Goal: Check status: Check status

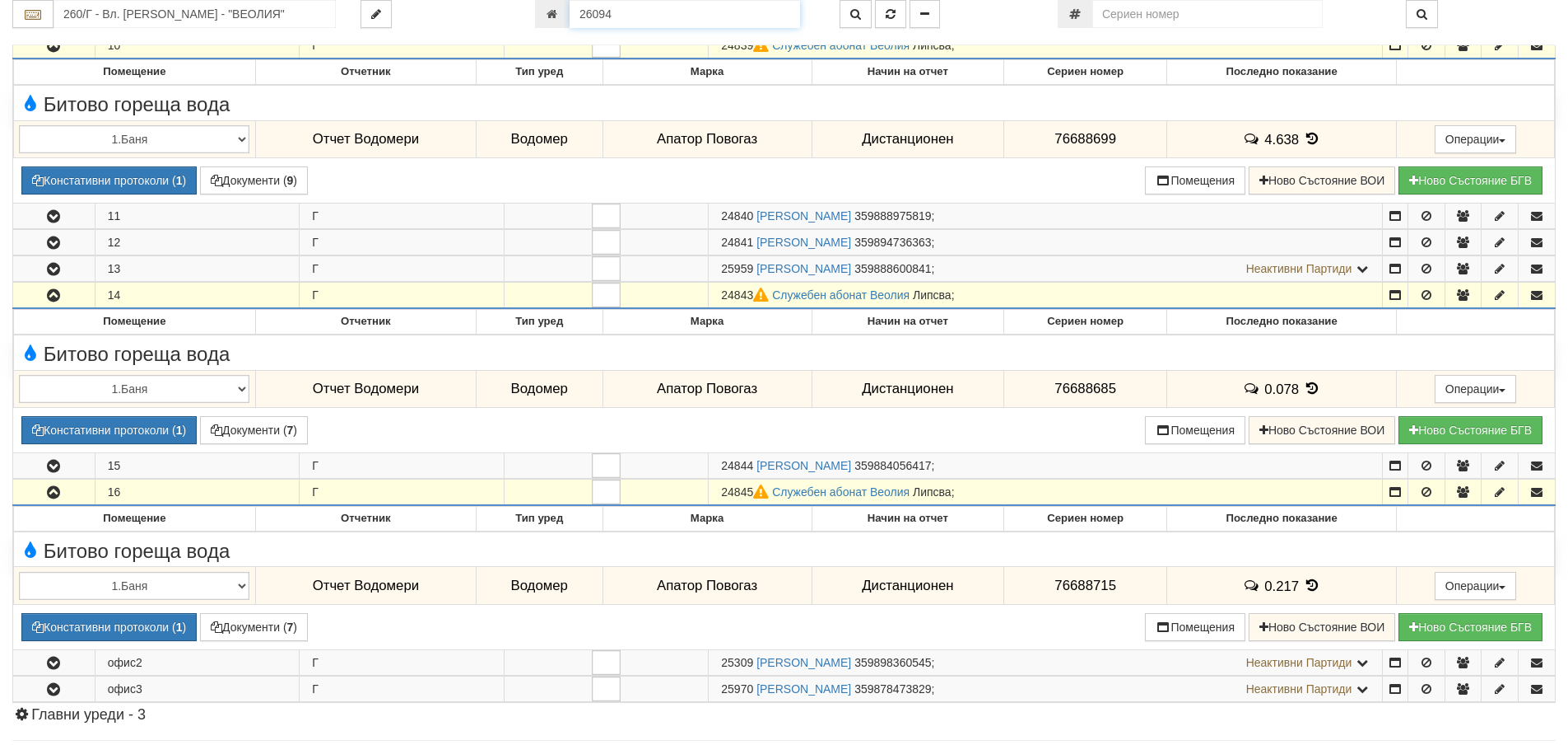
scroll to position [563, 0]
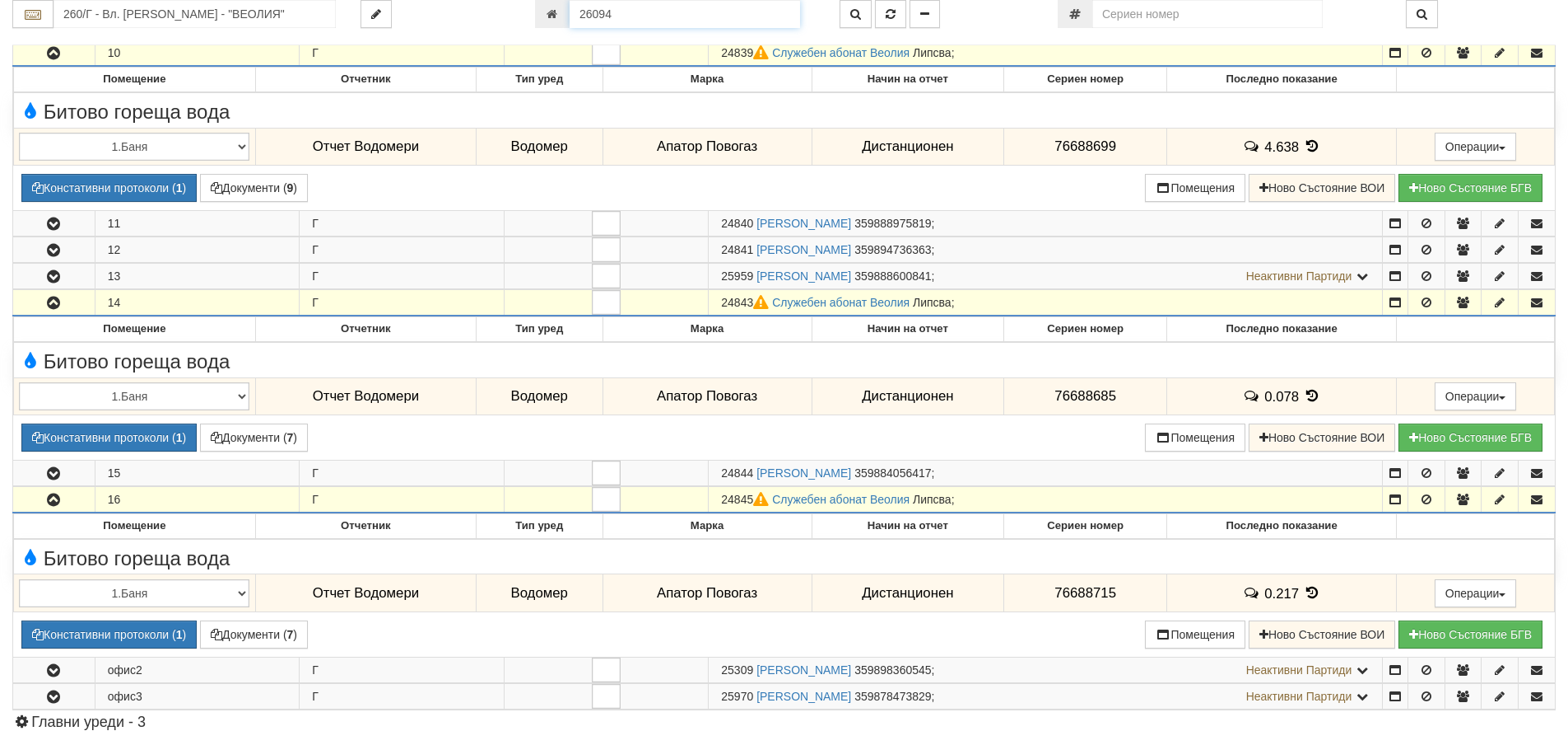
drag, startPoint x: 617, startPoint y: 16, endPoint x: 574, endPoint y: 16, distance: 43.0
click at [574, 16] on input "26094" at bounding box center [684, 14] width 230 height 28
type input "25466"
type input "260/Г - "[PERSON_NAME] [GEOGRAPHIC_DATA] " ЕАД"
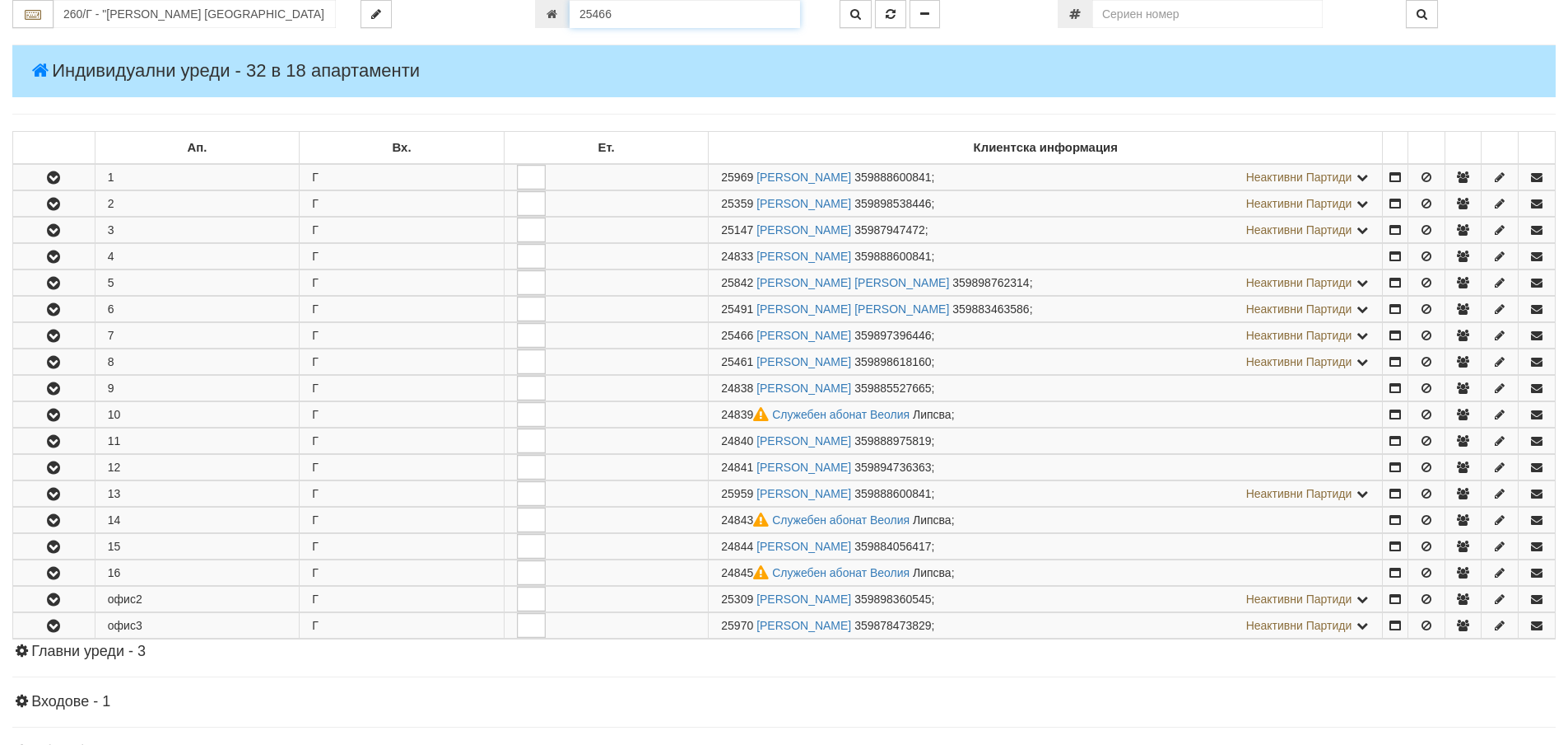
scroll to position [483, 0]
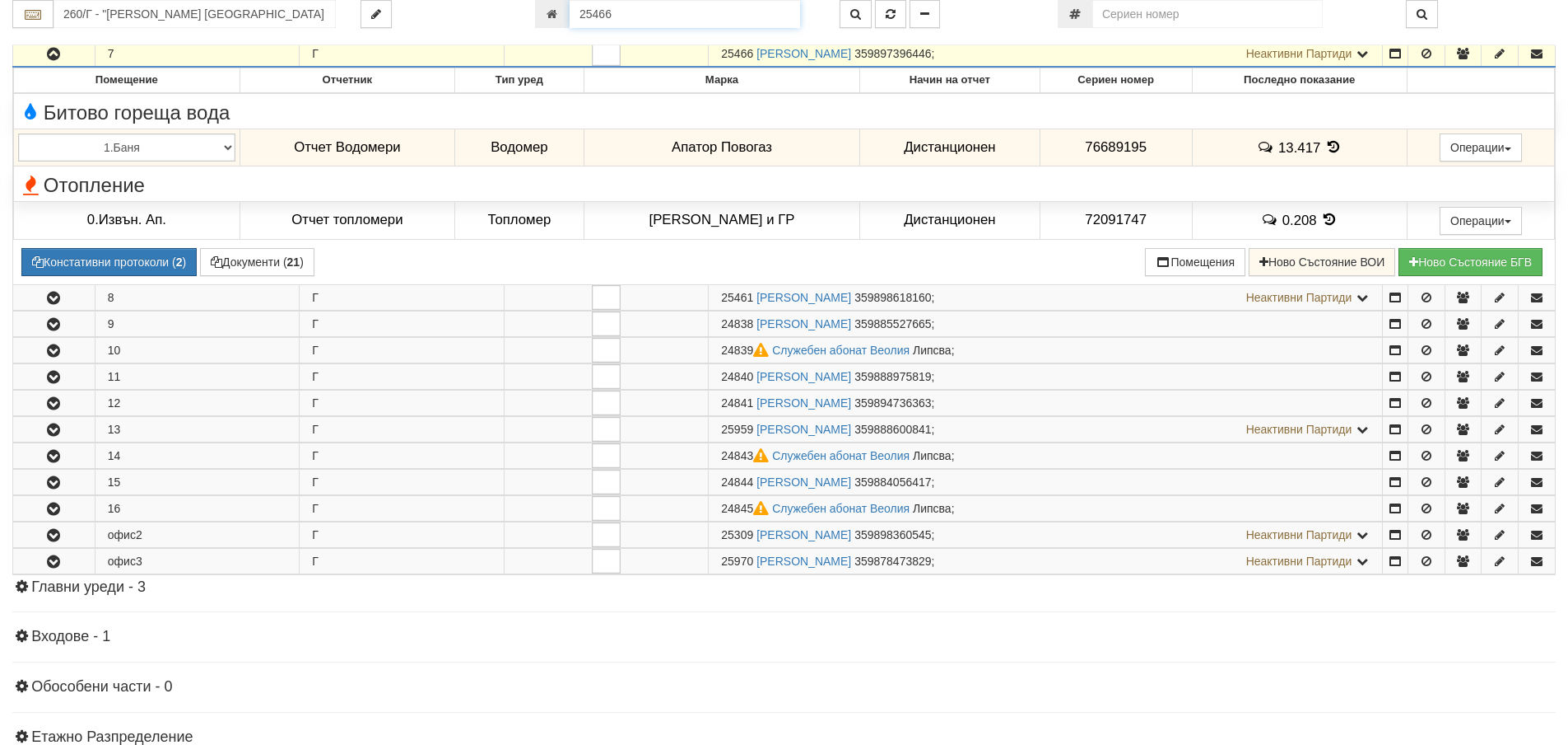
drag, startPoint x: 614, startPoint y: 19, endPoint x: 568, endPoint y: 18, distance: 46.0
click at [568, 18] on div "25466" at bounding box center [674, 14] width 279 height 28
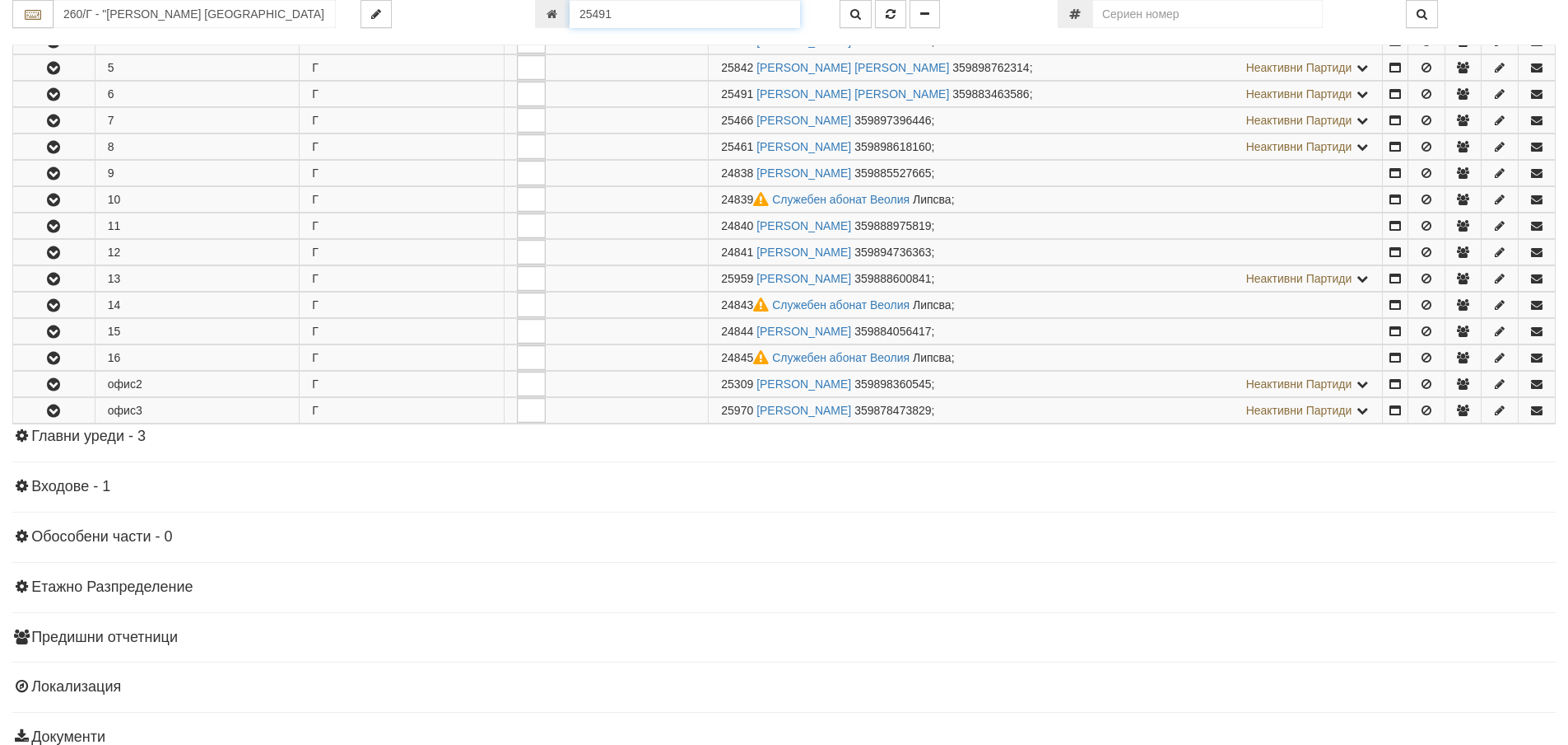
scroll to position [457, 0]
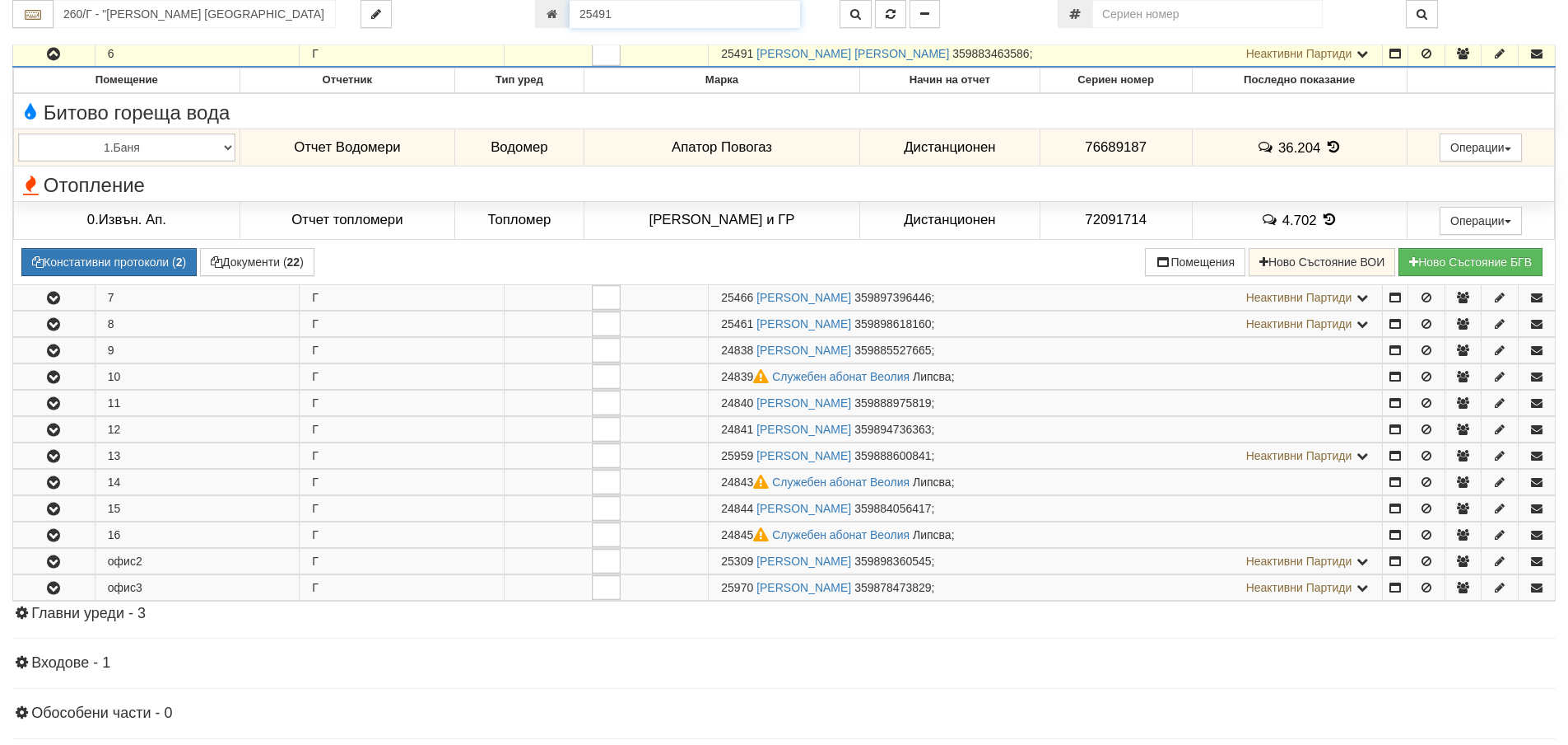
click at [607, 19] on input "25491" at bounding box center [684, 14] width 230 height 28
type input "22767"
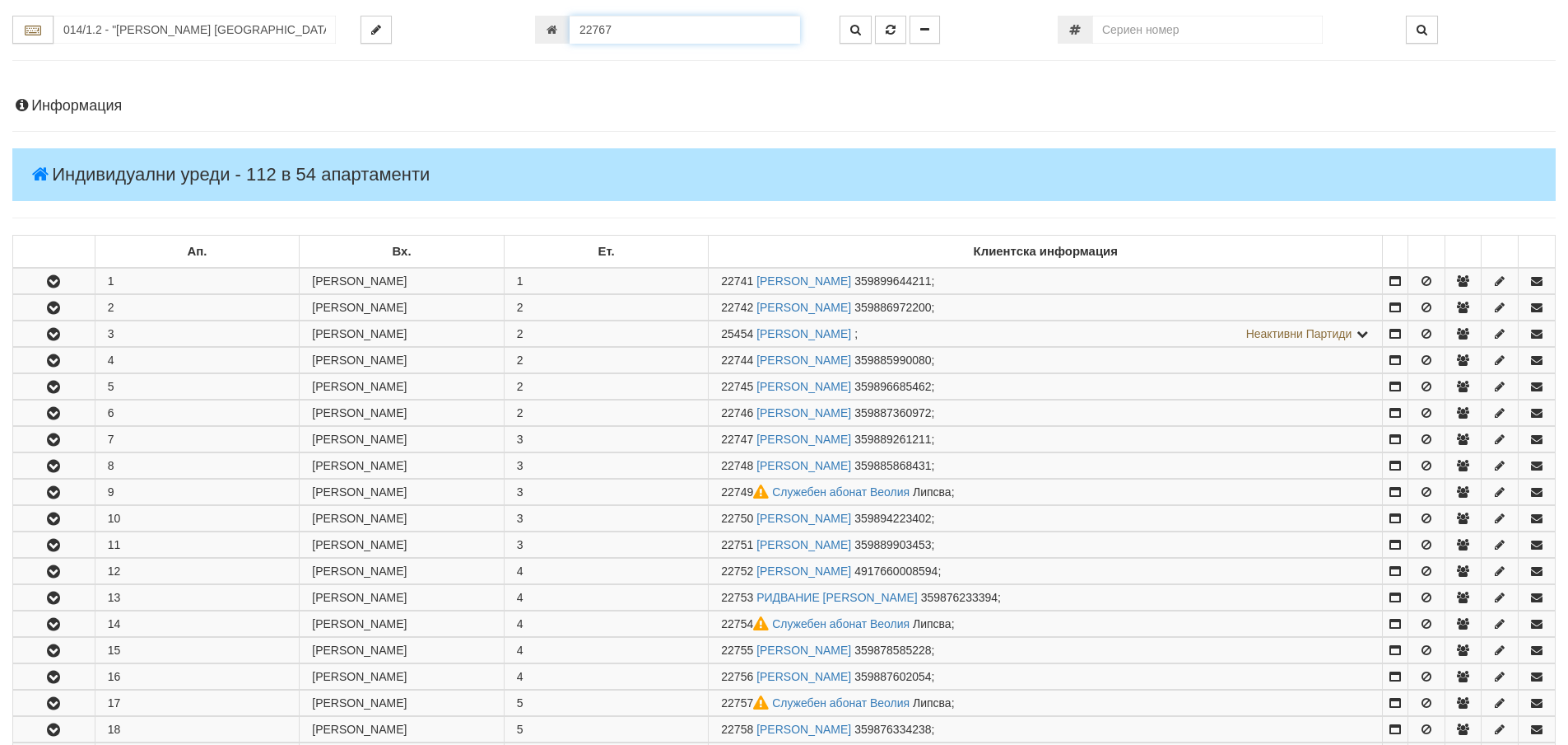
scroll to position [0, 0]
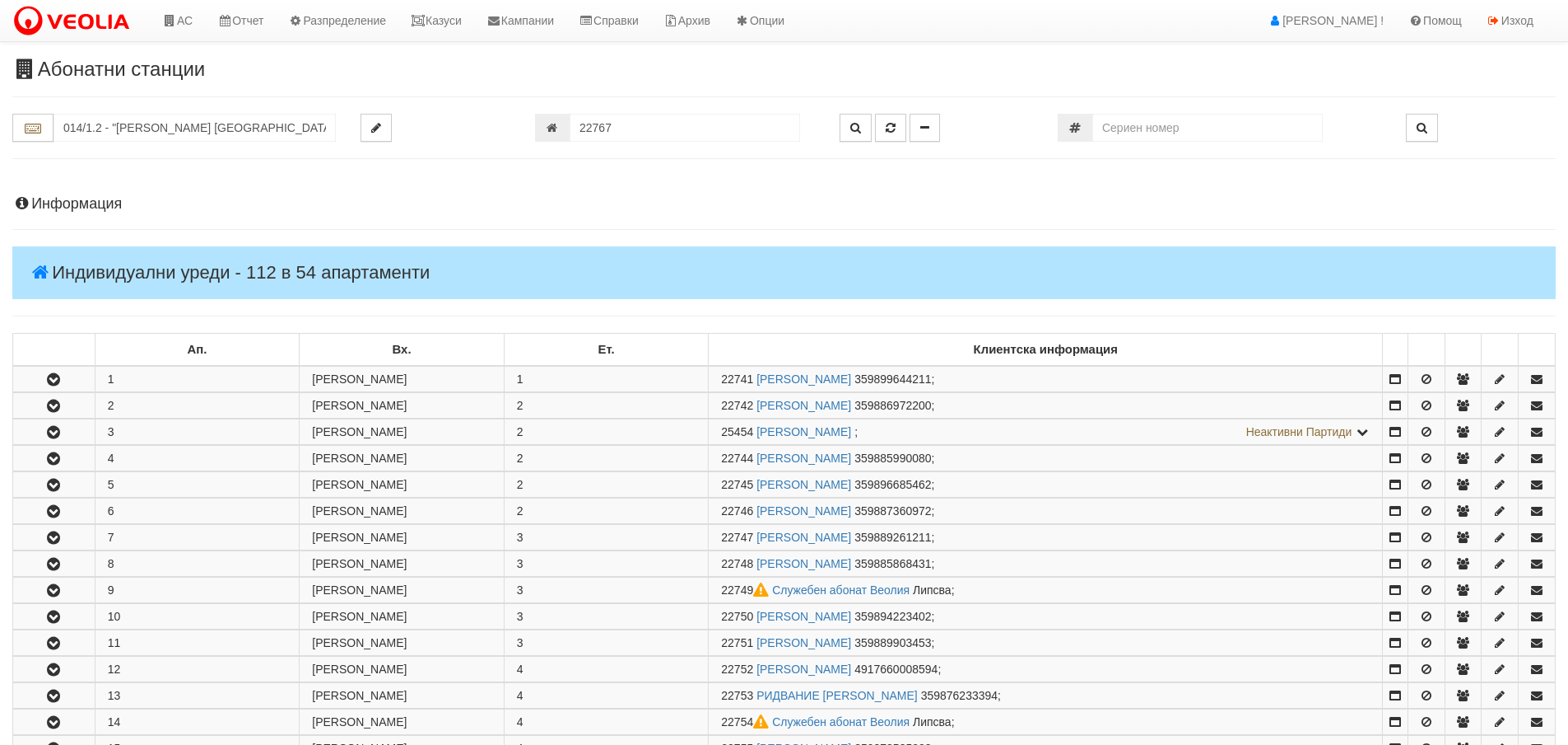
click at [54, 200] on h4 "Информация" at bounding box center [784, 204] width 1543 height 17
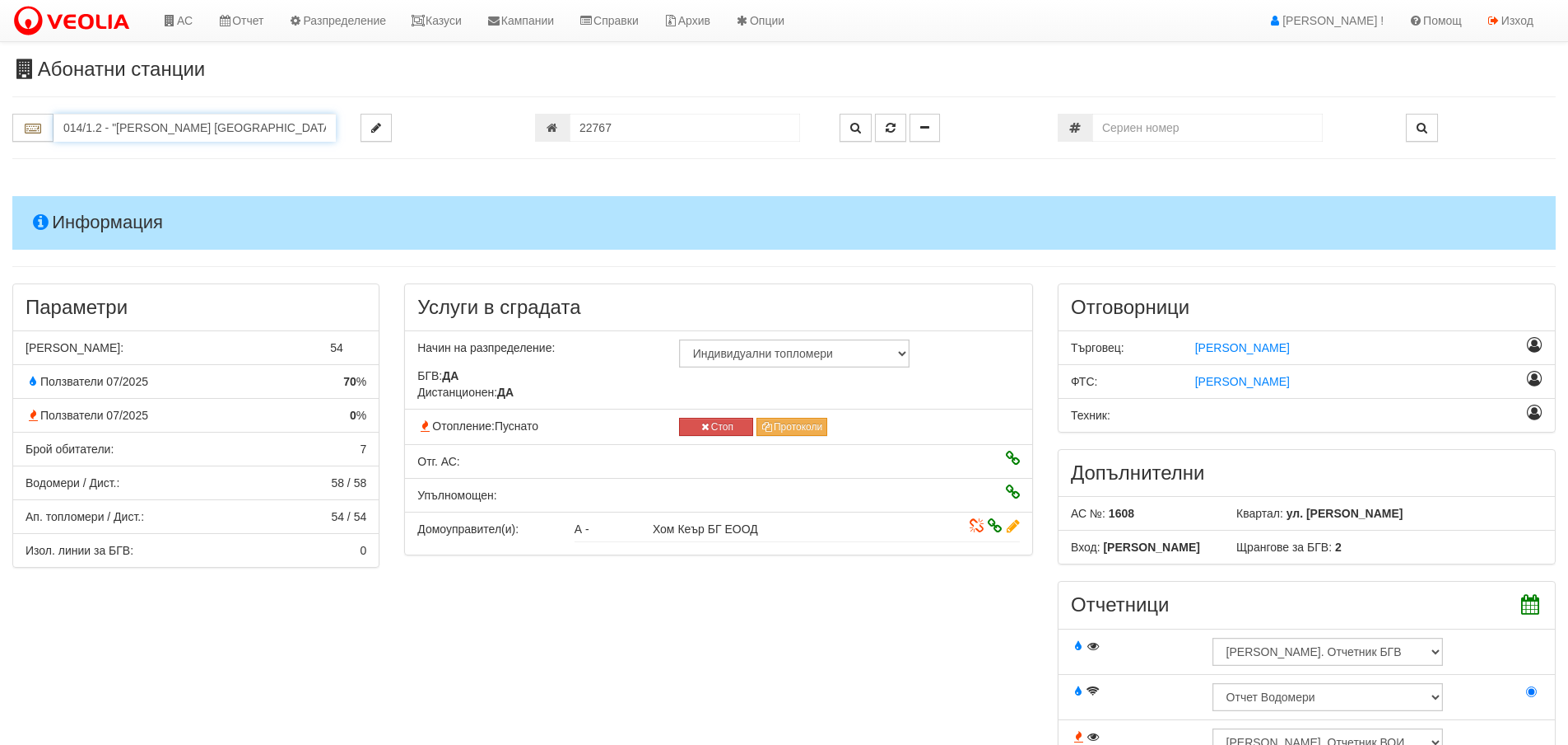
click at [136, 127] on input "014/1.2 - "[PERSON_NAME] [GEOGRAPHIC_DATA] " ЕАД" at bounding box center [195, 127] width 282 height 28
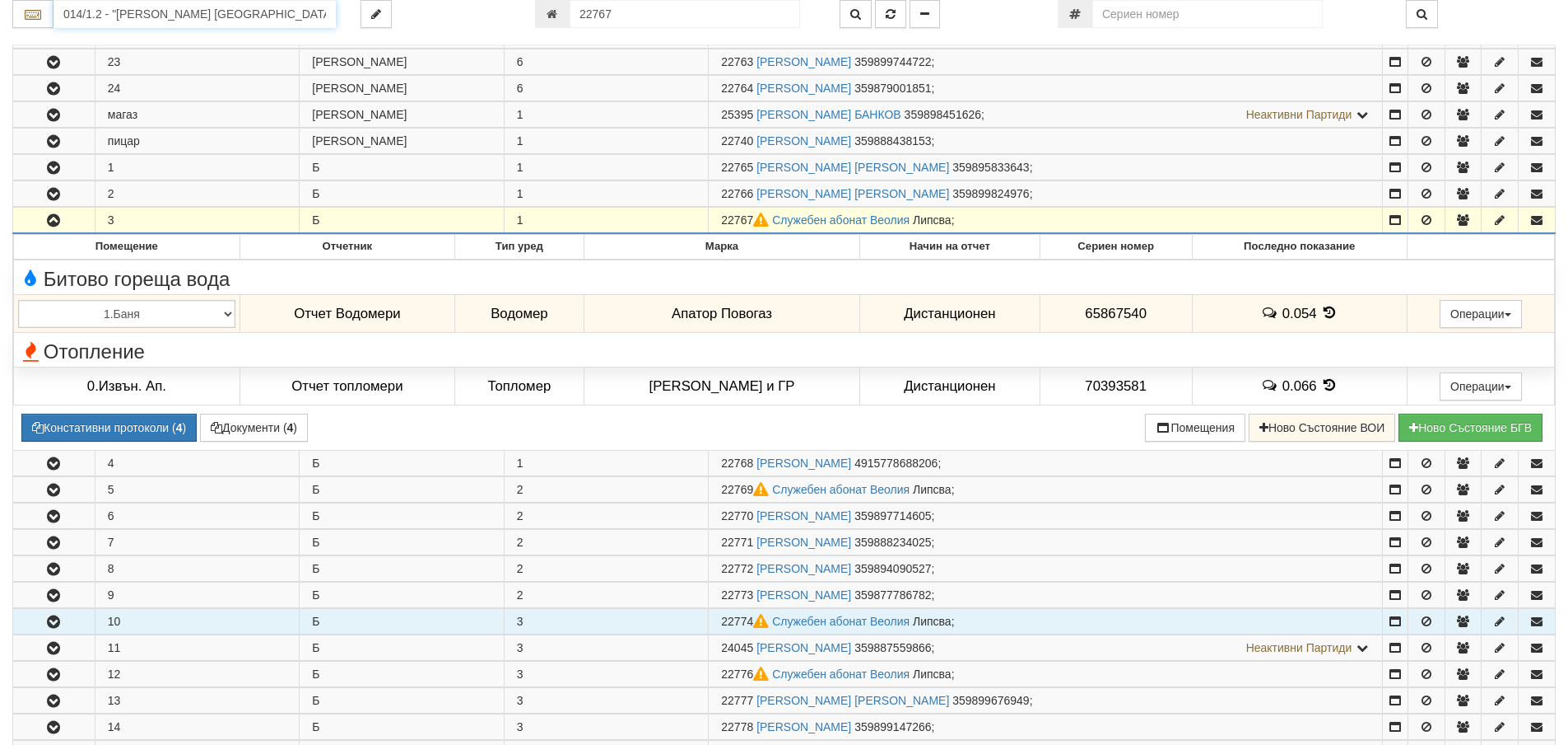
scroll to position [1483, 0]
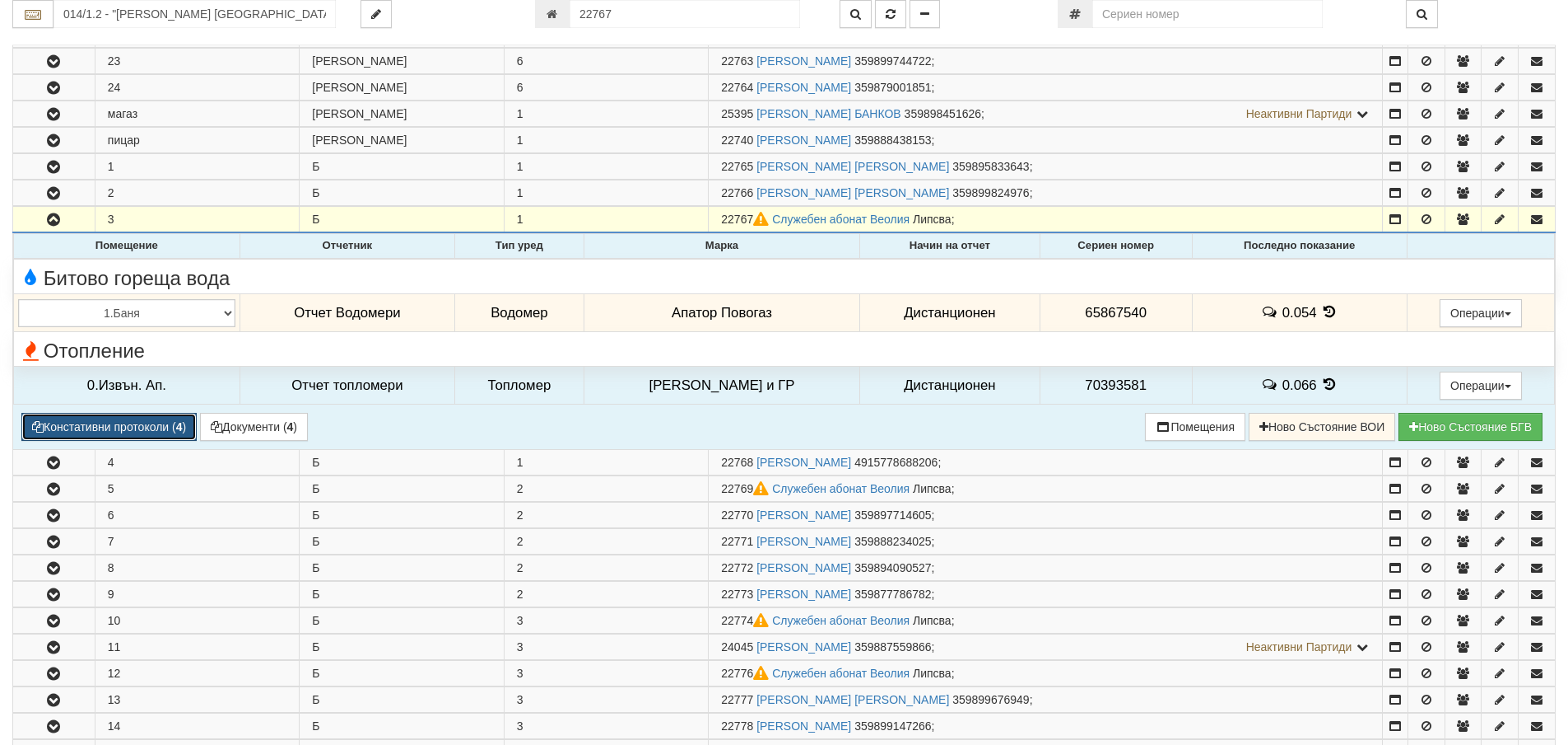
click at [146, 422] on button "Констативни протоколи ( 4 )" at bounding box center [110, 427] width 176 height 28
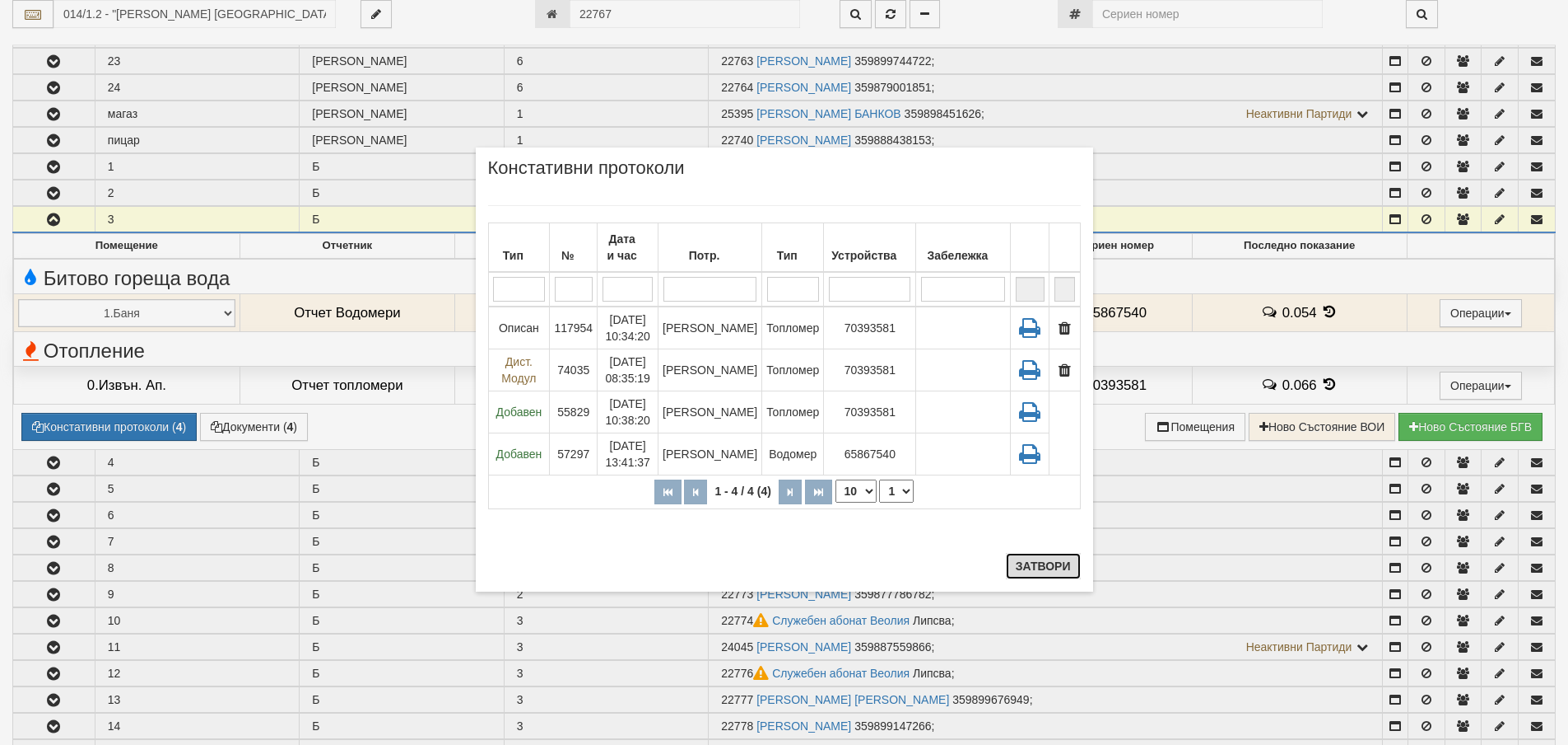
click at [1036, 563] on button "Затвори" at bounding box center [1044, 565] width 75 height 27
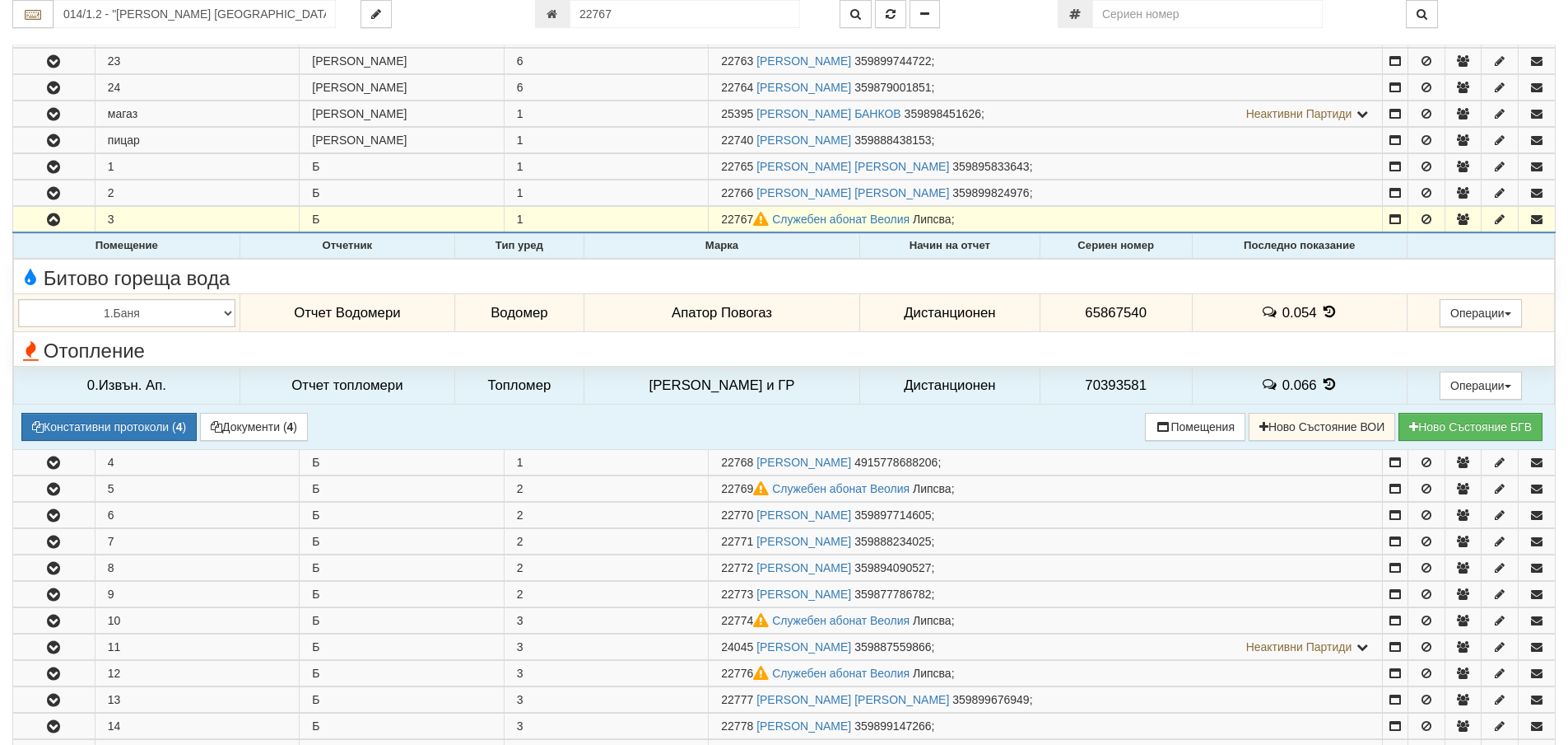
click at [541, 311] on td "Водомер" at bounding box center [518, 313] width 129 height 38
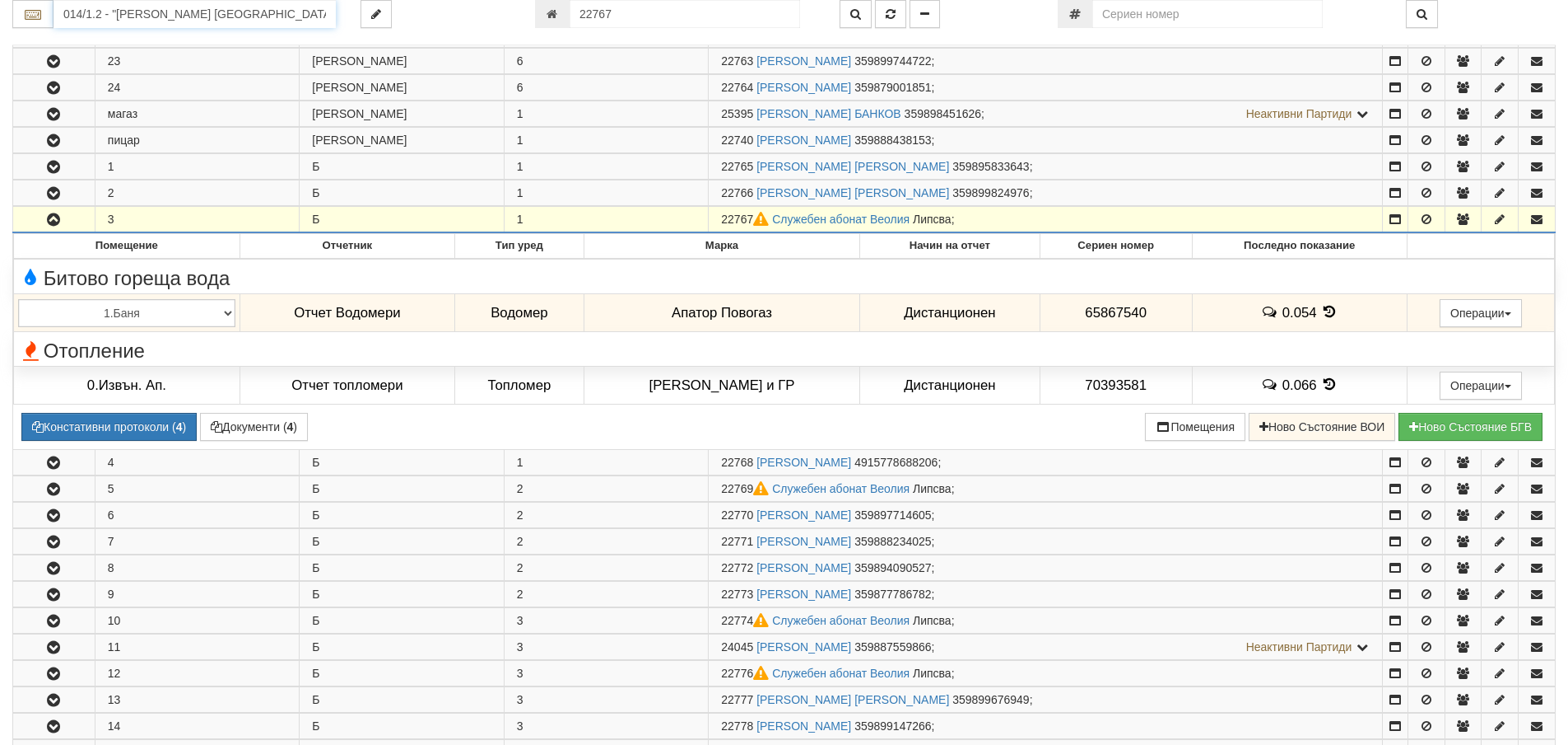
click at [158, 10] on input "014/1.2 - "[PERSON_NAME] [GEOGRAPHIC_DATA] " ЕАД" at bounding box center [195, 14] width 282 height 28
click at [151, 42] on div "079/1 - Трошево - "ВЕОЛИЯ"" at bounding box center [195, 40] width 277 height 19
type input "079/1 - Трошево - "ВЕОЛИЯ""
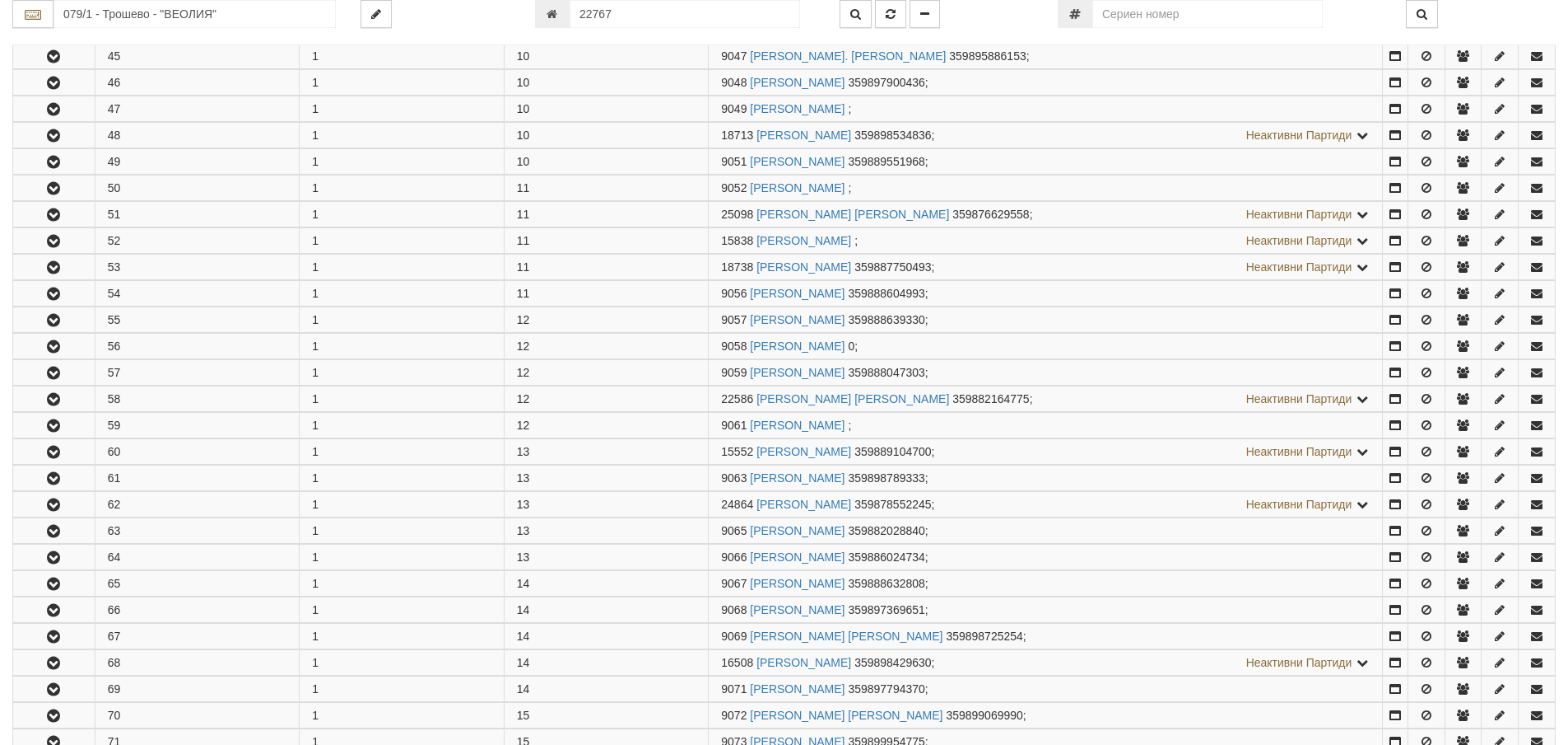
scroll to position [0, 0]
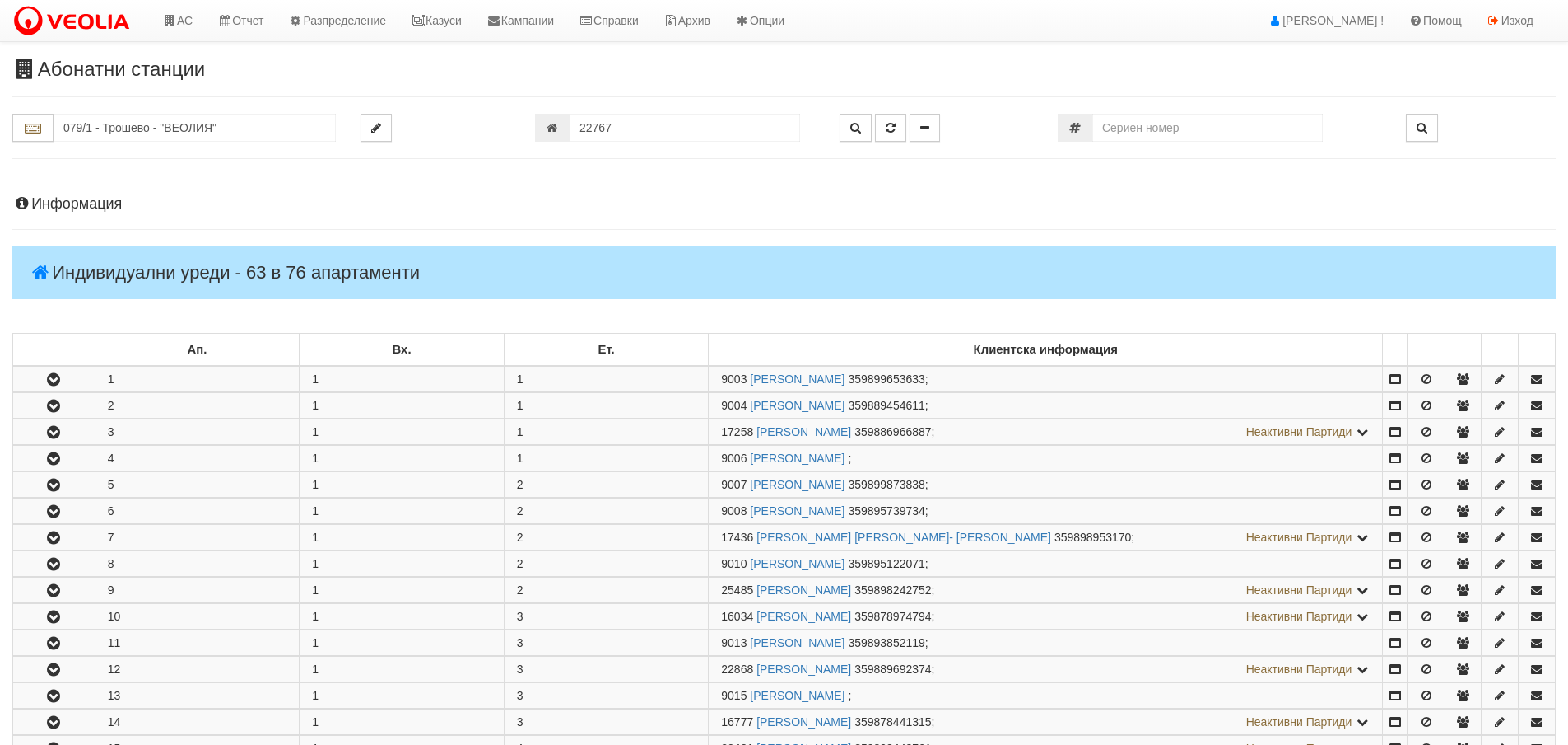
click at [56, 201] on h4 "Информация" at bounding box center [784, 204] width 1543 height 17
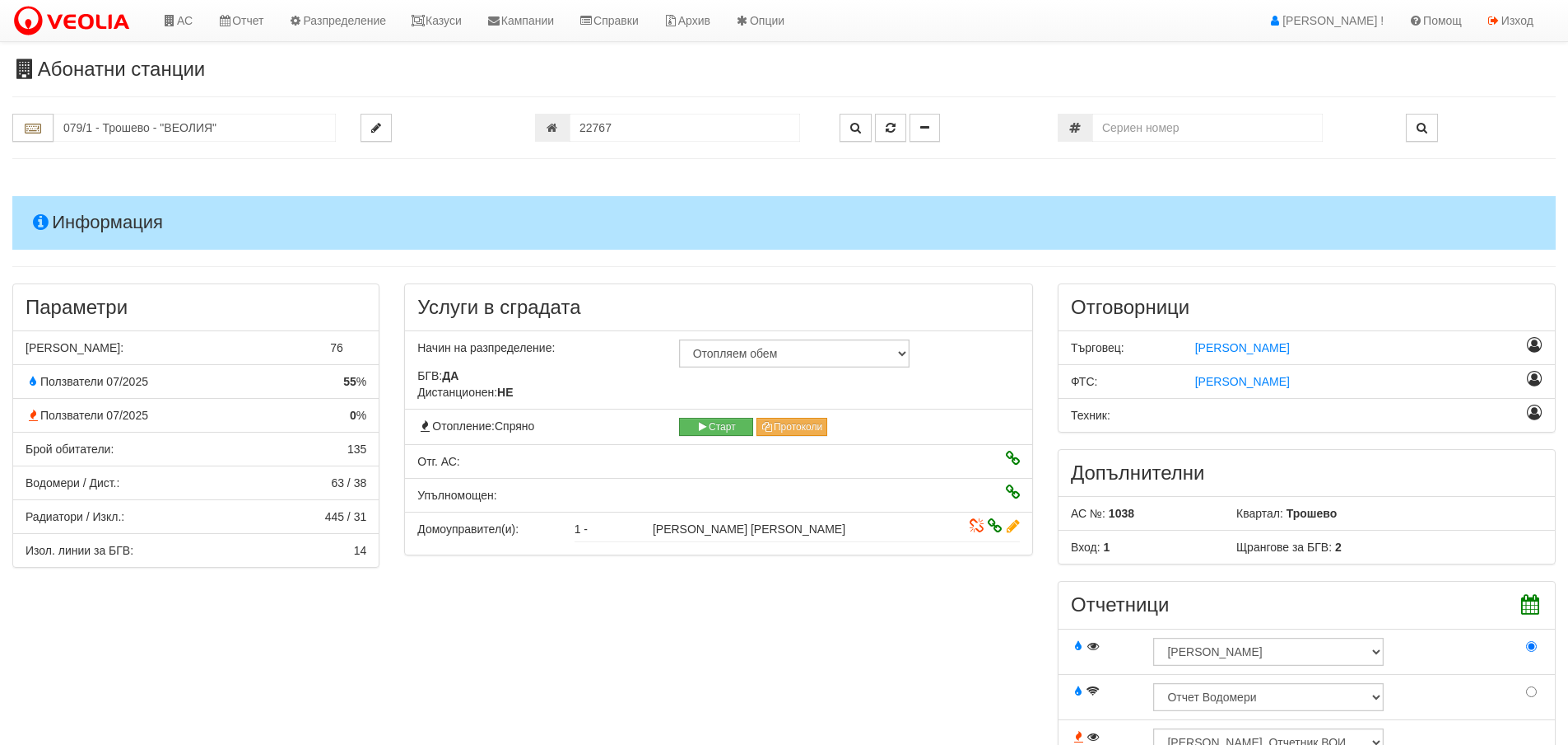
click at [94, 219] on h4 "Информация" at bounding box center [784, 221] width 1543 height 52
